Goal: Find contact information: Find contact information

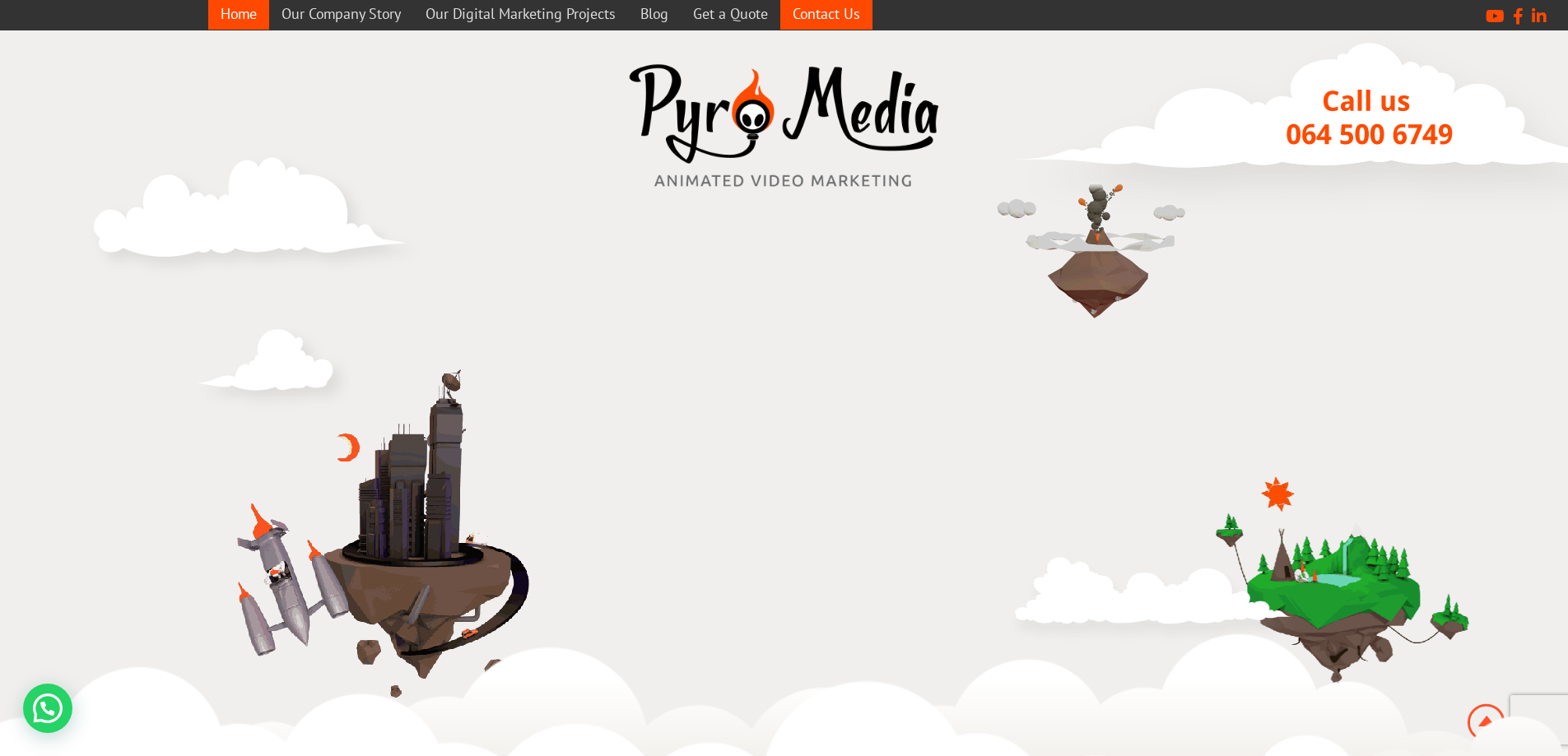
click at [826, 14] on link "Contact Us" at bounding box center [826, 14] width 92 height 32
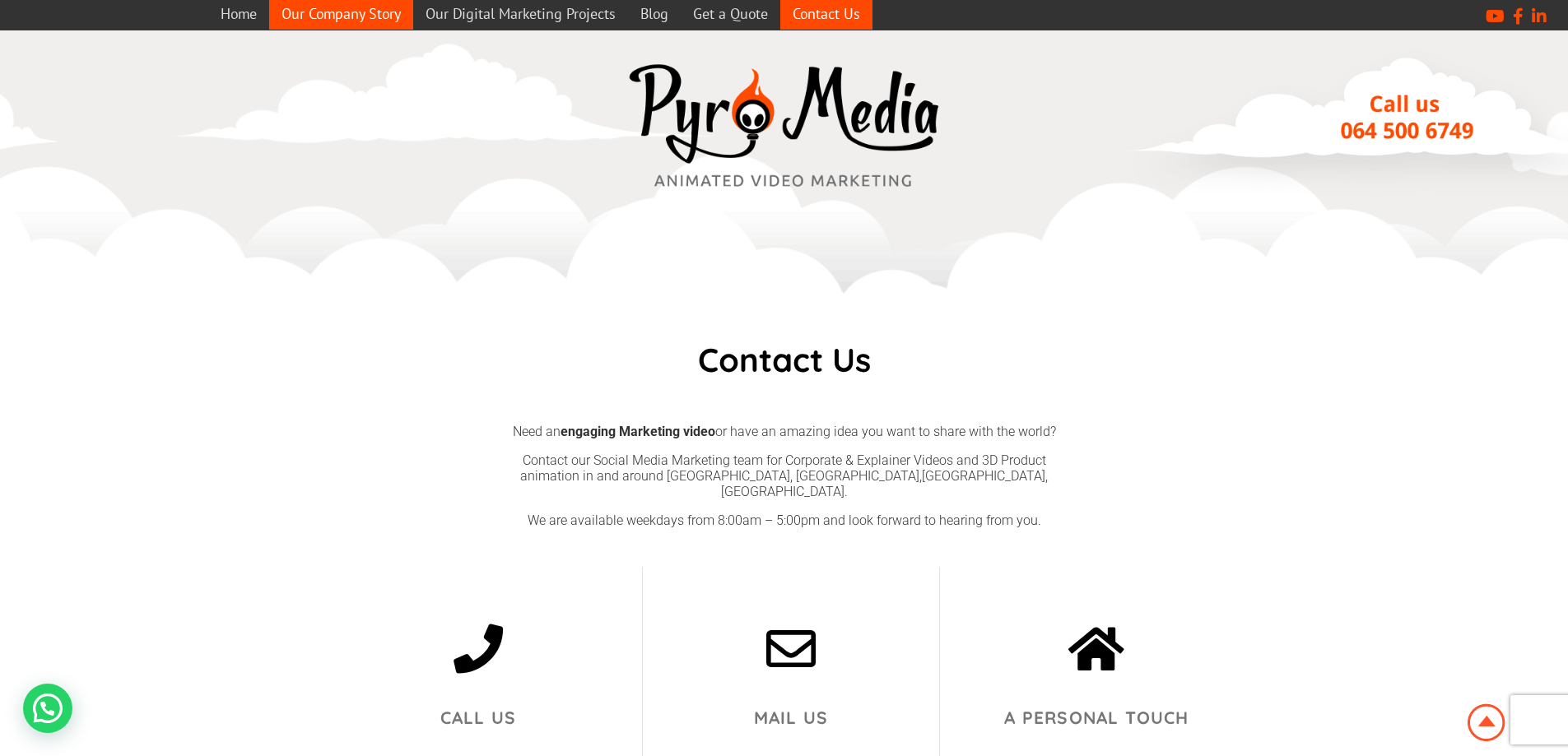
click at [338, 14] on link "Our Company Story" at bounding box center [340, 14] width 144 height 32
